Goal: Find specific page/section: Find specific page/section

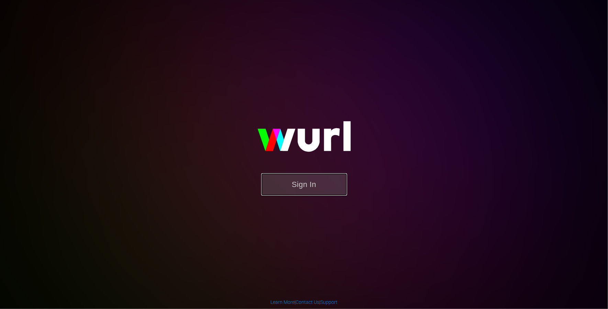
click at [293, 184] on button "Sign In" at bounding box center [304, 184] width 86 height 22
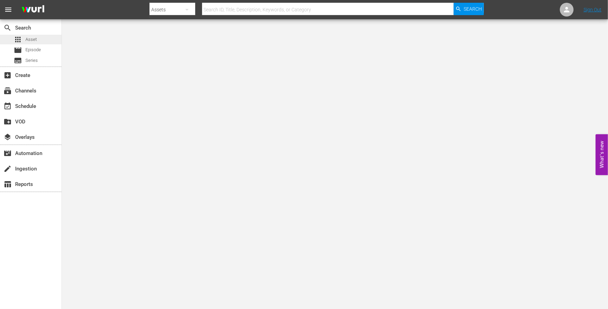
click at [32, 38] on span "Asset" at bounding box center [30, 39] width 11 height 7
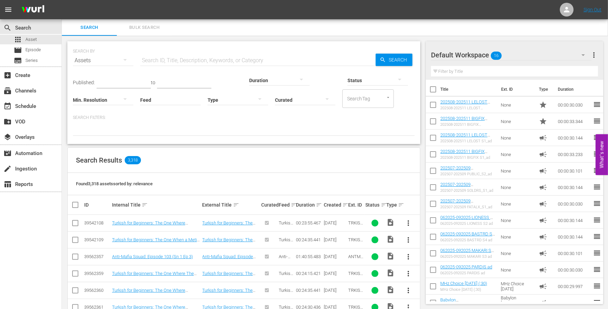
click at [207, 99] on div at bounding box center [237, 99] width 60 height 19
click at [169, 132] on div "Promo" at bounding box center [170, 131] width 60 height 11
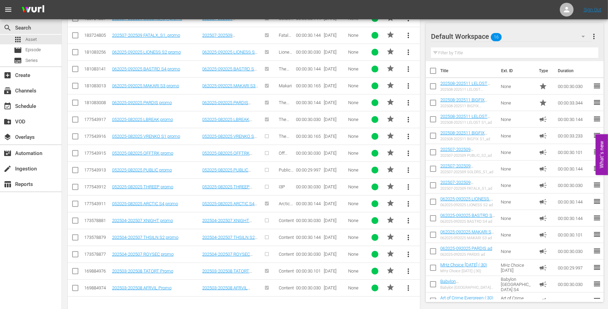
scroll to position [269, 0]
